Goal: Book appointment/travel/reservation

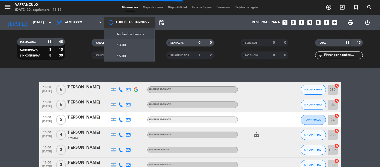
click at [133, 24] on div at bounding box center [129, 22] width 50 height 11
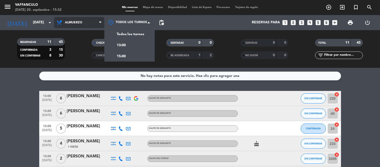
click at [64, 21] on span "Almuerzo" at bounding box center [79, 22] width 50 height 11
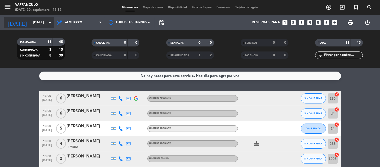
click at [34, 23] on input "[DATE]" at bounding box center [54, 22] width 48 height 9
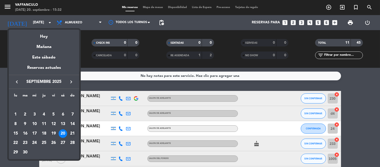
click at [72, 132] on div "21" at bounding box center [72, 134] width 9 height 9
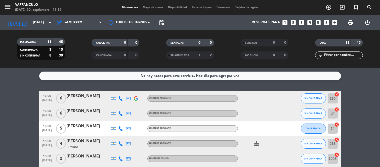
type input "[DATE]"
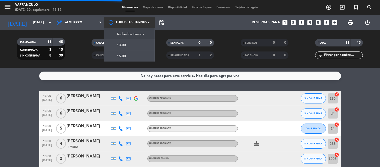
click at [125, 21] on div at bounding box center [129, 22] width 50 height 11
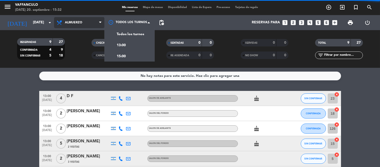
drag, startPoint x: 105, startPoint y: 24, endPoint x: 93, endPoint y: 23, distance: 11.6
click at [92, 23] on span "Almuerzo" at bounding box center [79, 22] width 50 height 11
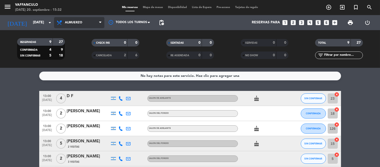
click at [91, 43] on div "menu Vaffanculo [DATE] 20. septiembre - 15:32 Mis reservas Mapa de mesas Dispon…" at bounding box center [190, 34] width 380 height 68
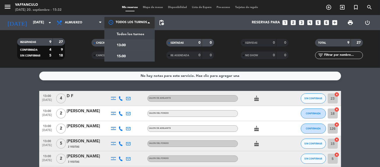
click at [123, 20] on div at bounding box center [129, 22] width 50 height 11
click at [126, 54] on div "15:00" at bounding box center [129, 56] width 50 height 11
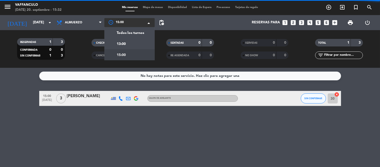
click at [128, 23] on div "× 15:00" at bounding box center [122, 22] width 17 height 5
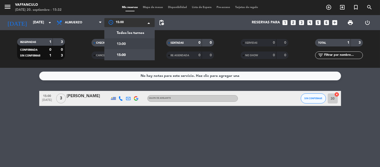
click at [124, 47] on div "13:00" at bounding box center [129, 43] width 50 height 11
